Goal: Information Seeking & Learning: Learn about a topic

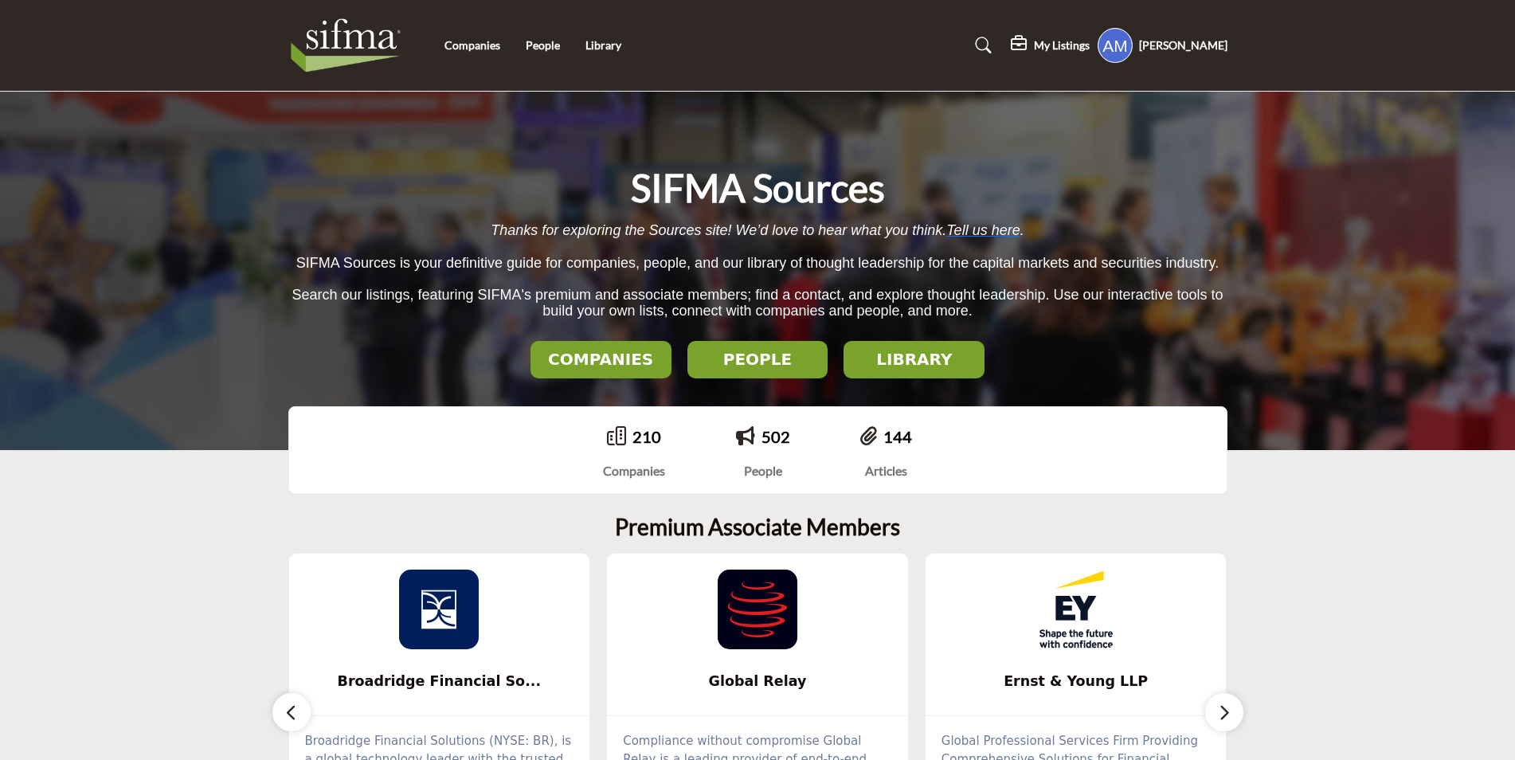
click at [491, 57] on div "Companies People Library" at bounding box center [758, 46] width 956 height 64
click at [488, 49] on link "Companies" at bounding box center [472, 45] width 56 height 14
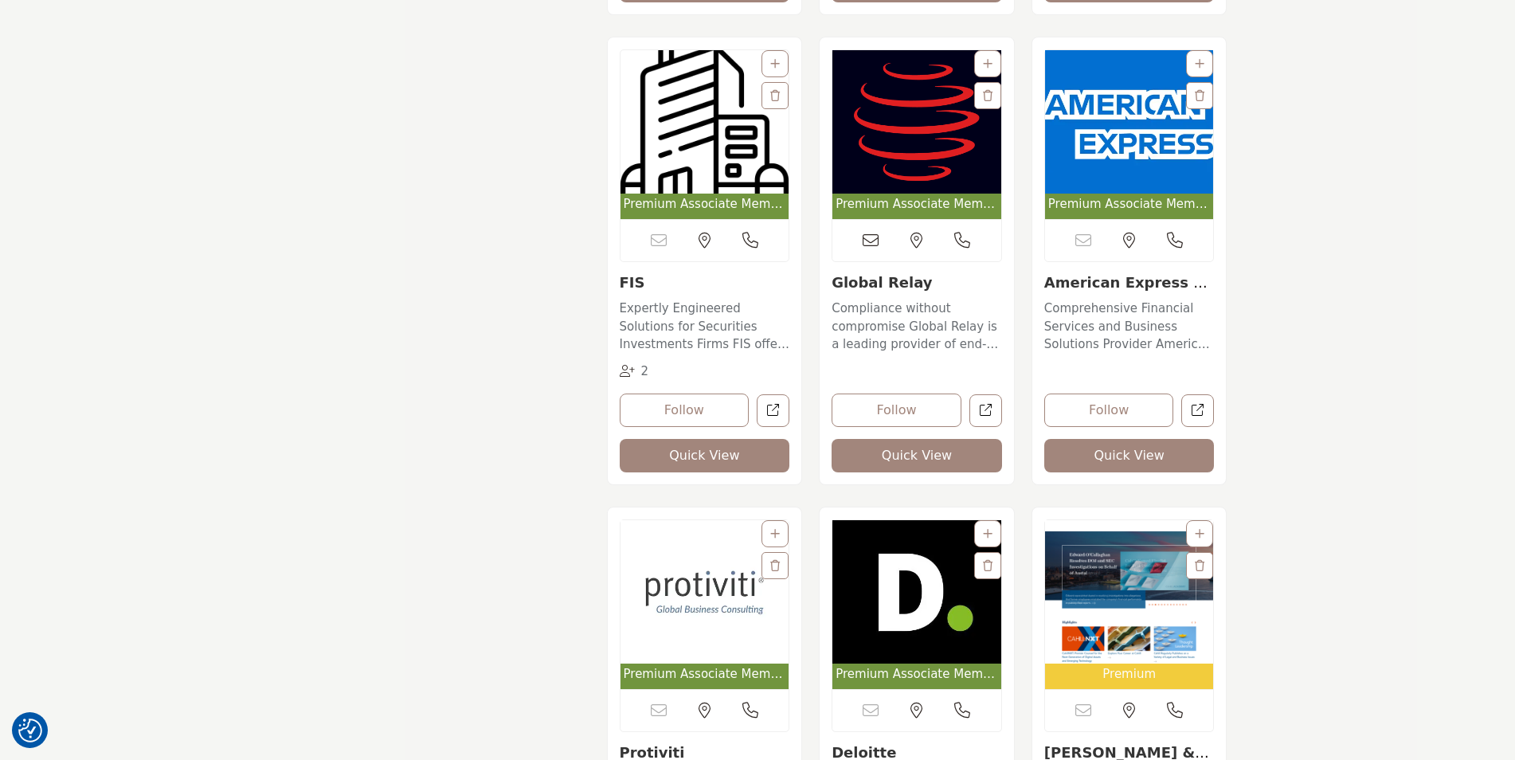
scroll to position [2071, 0]
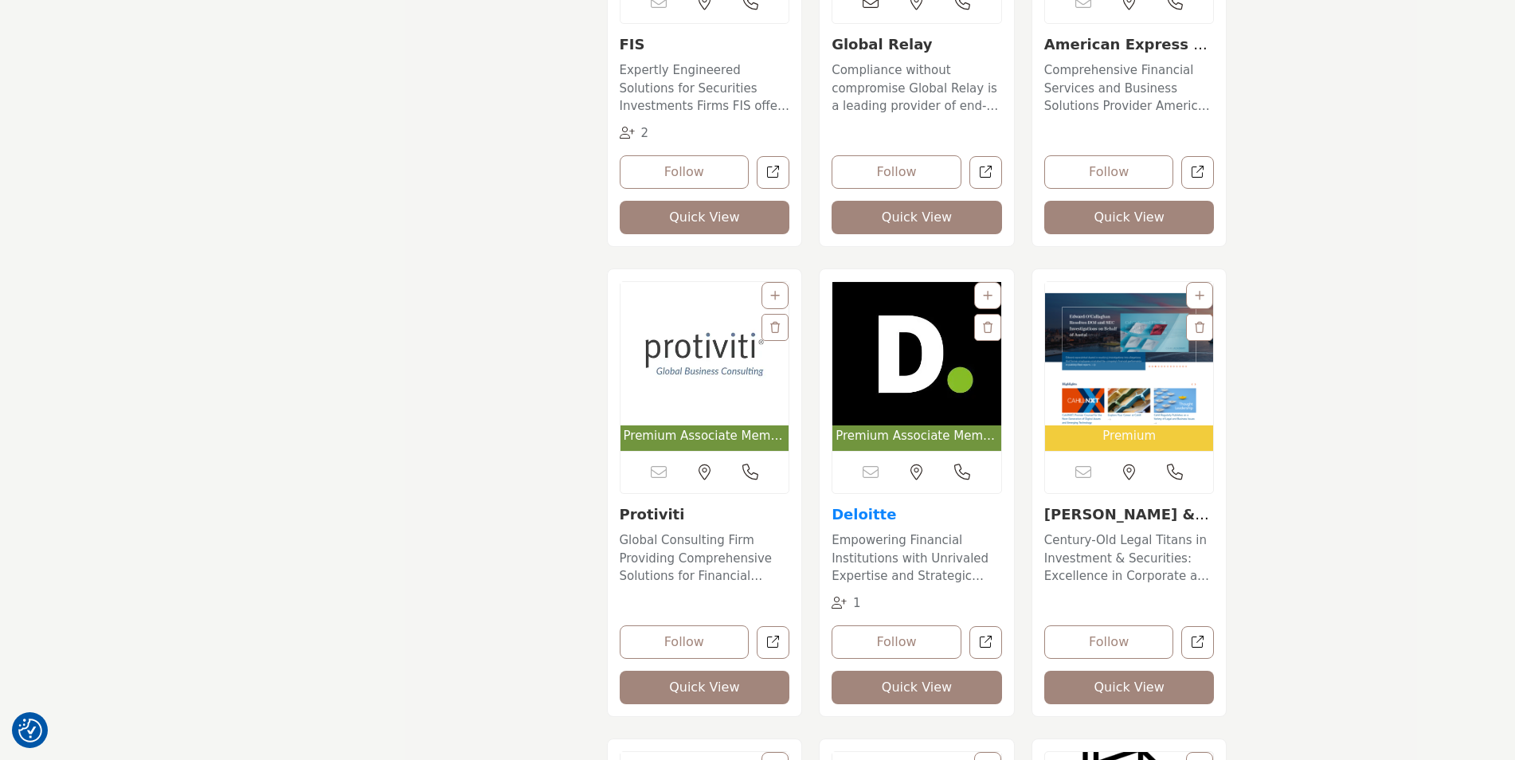
click at [870, 510] on link "Deloitte" at bounding box center [864, 514] width 65 height 17
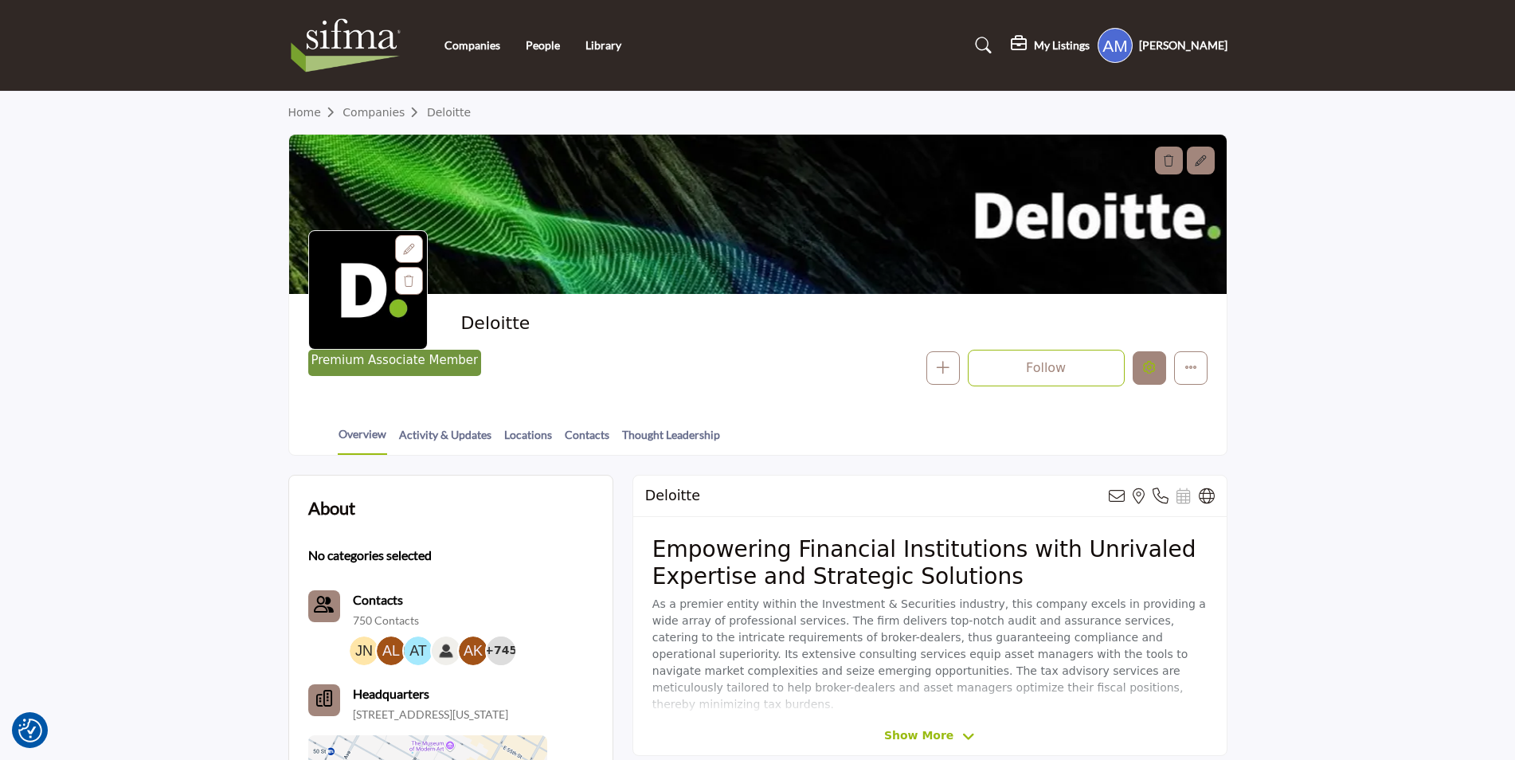
click at [1134, 363] on button "Edit company" at bounding box center [1149, 367] width 33 height 33
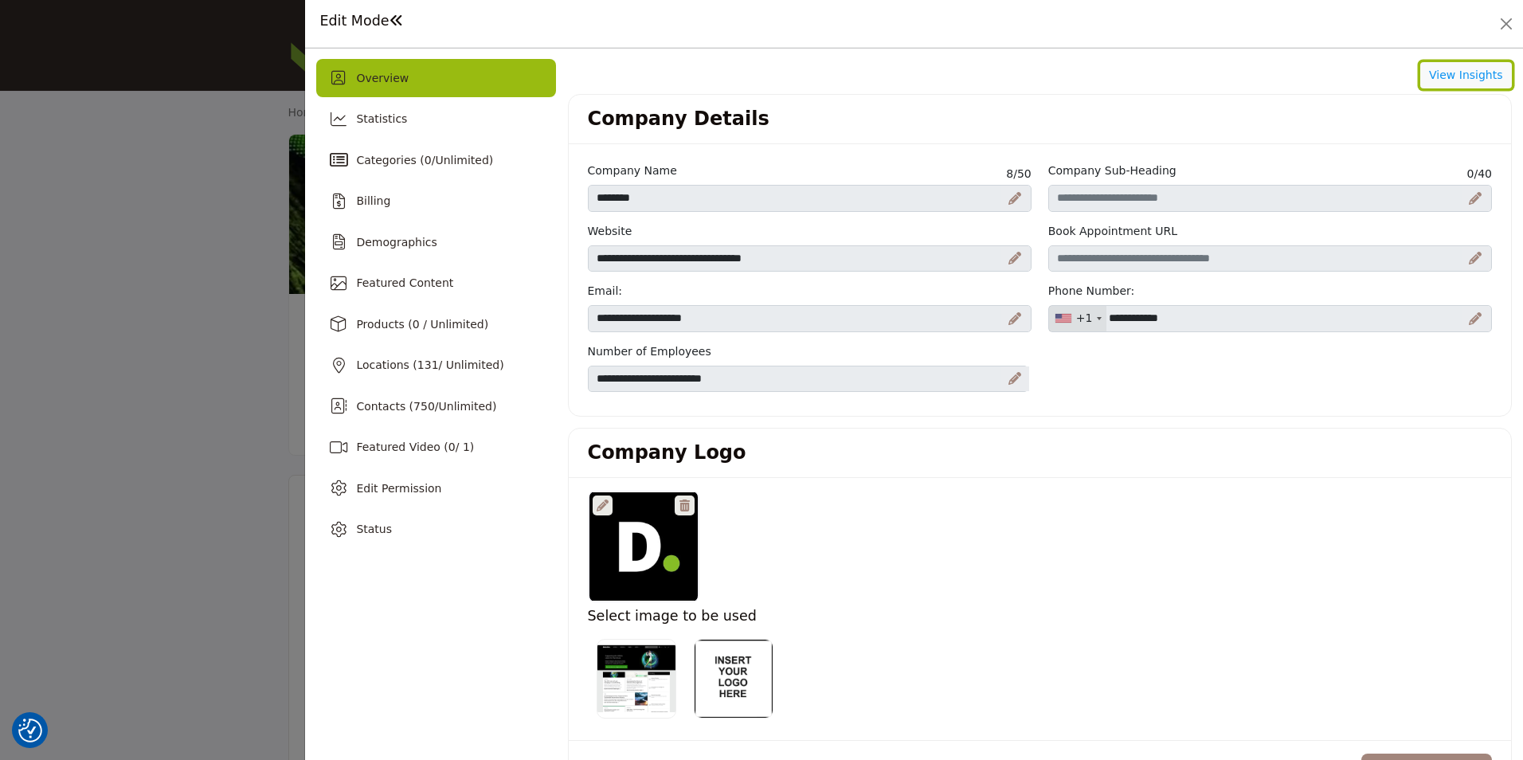
click at [1444, 78] on button "View Insights" at bounding box center [1466, 75] width 92 height 27
